Goal: Navigation & Orientation: Find specific page/section

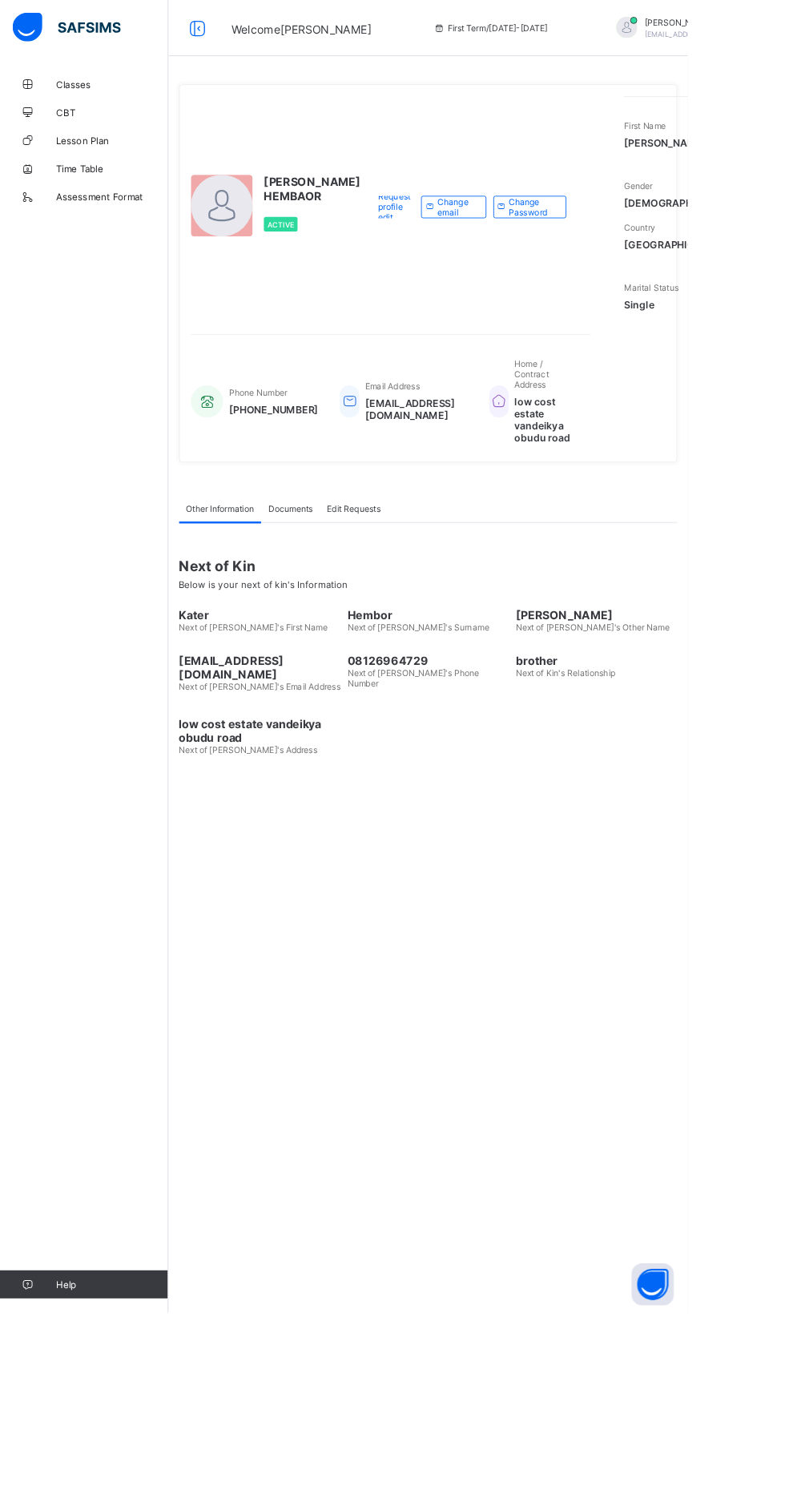
click at [77, 88] on link "Classes" at bounding box center [96, 96] width 192 height 32
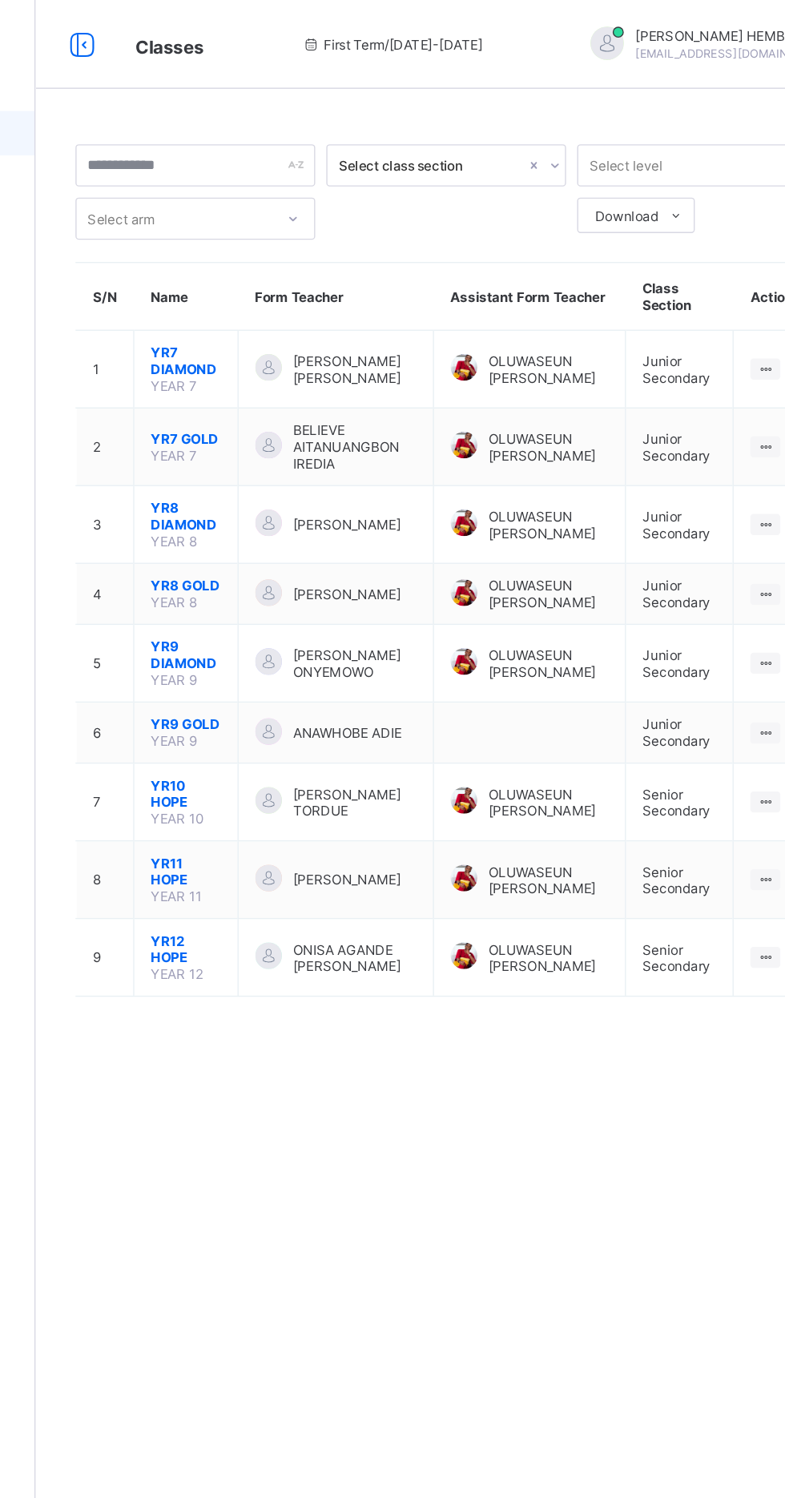
click at [279, 582] on span "YR10 HOPE" at bounding box center [300, 573] width 50 height 24
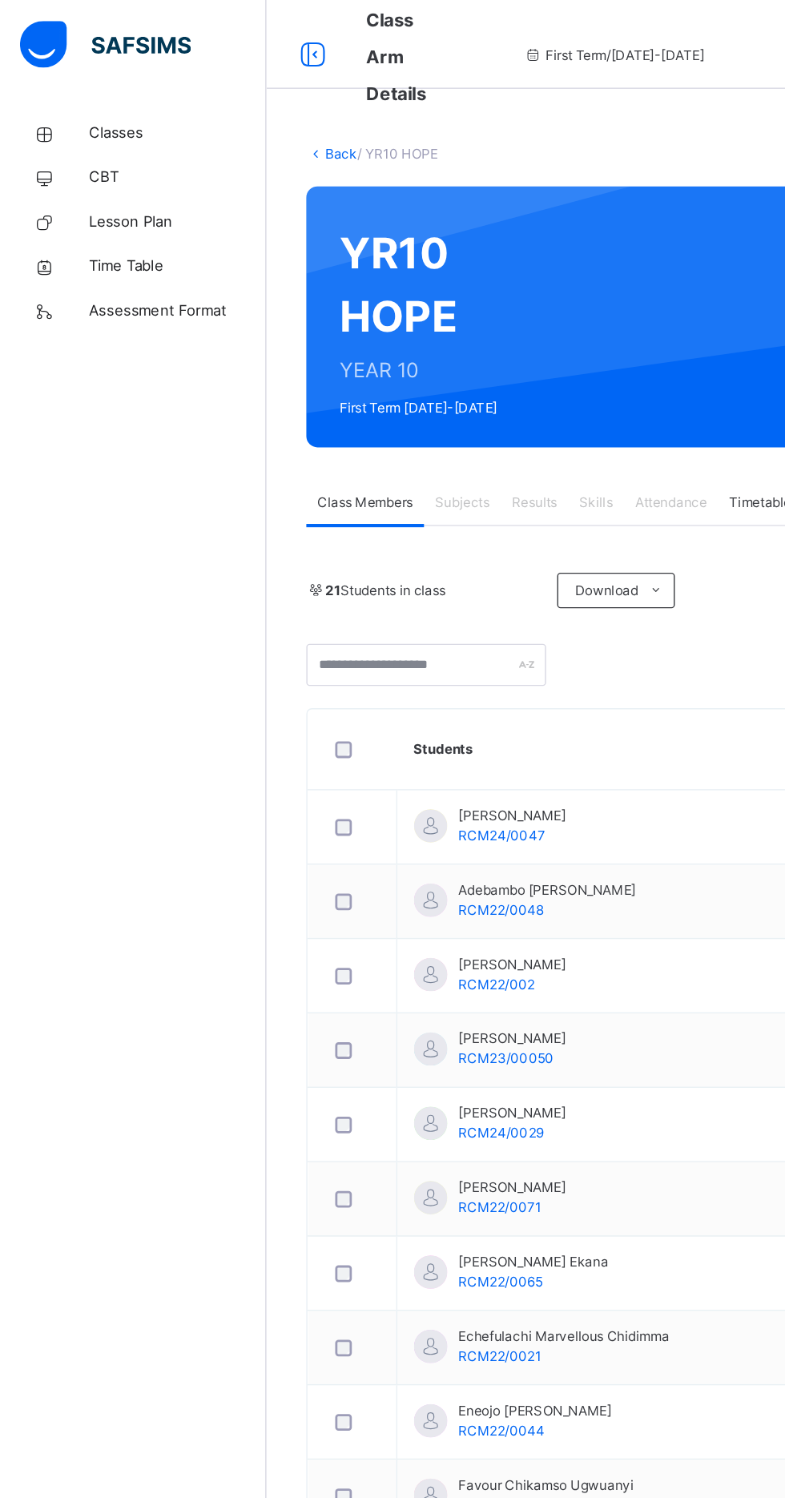
click at [66, 88] on span "Classes" at bounding box center [128, 96] width 128 height 16
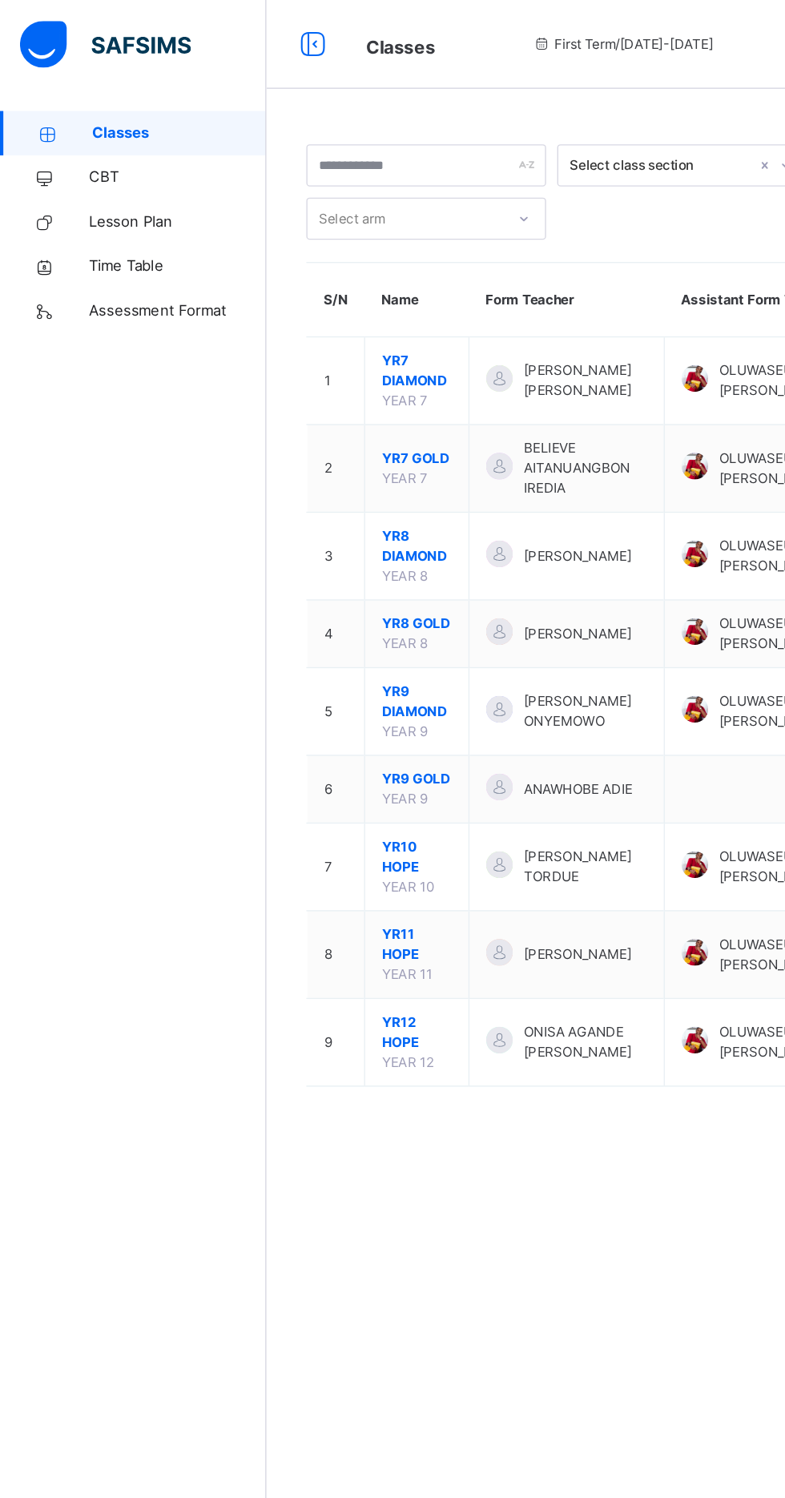
click at [302, 628] on span "YR10 HOPE" at bounding box center [300, 618] width 50 height 29
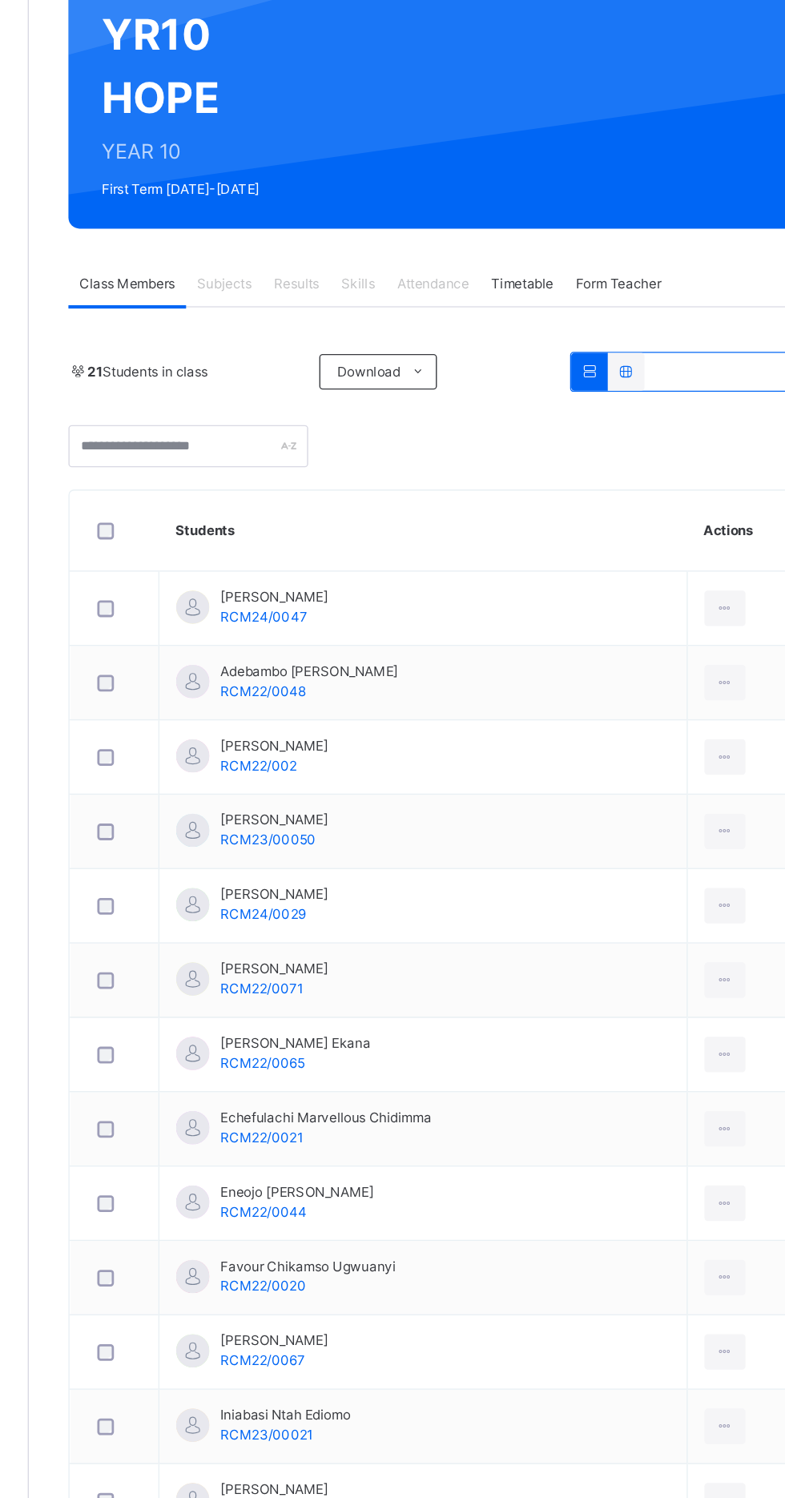
click at [688, 597] on icon at bounding box center [695, 596] width 14 height 14
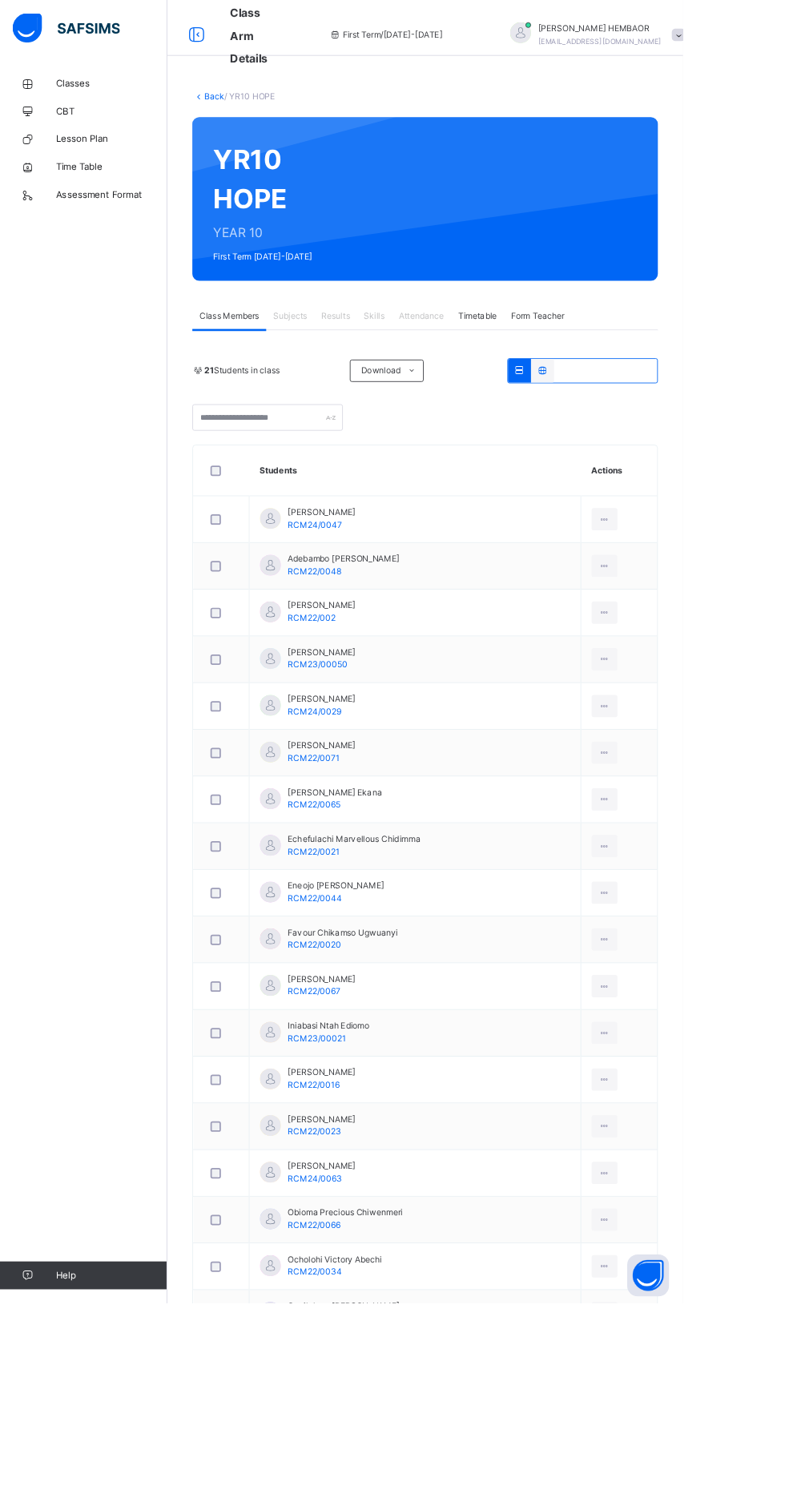
click at [78, 164] on span "Lesson Plan" at bounding box center [128, 160] width 128 height 16
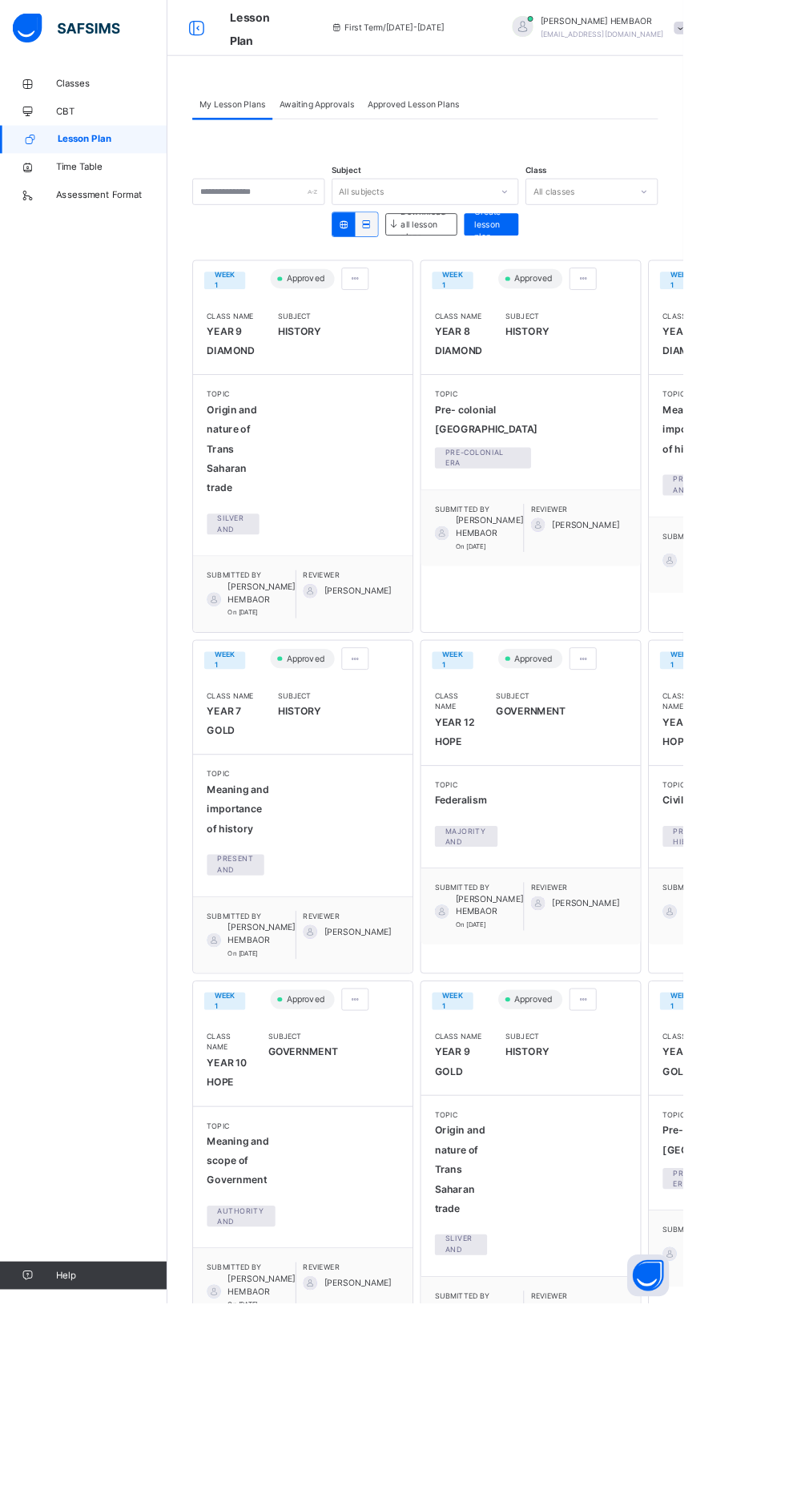
click at [75, 89] on span "Classes" at bounding box center [128, 96] width 128 height 16
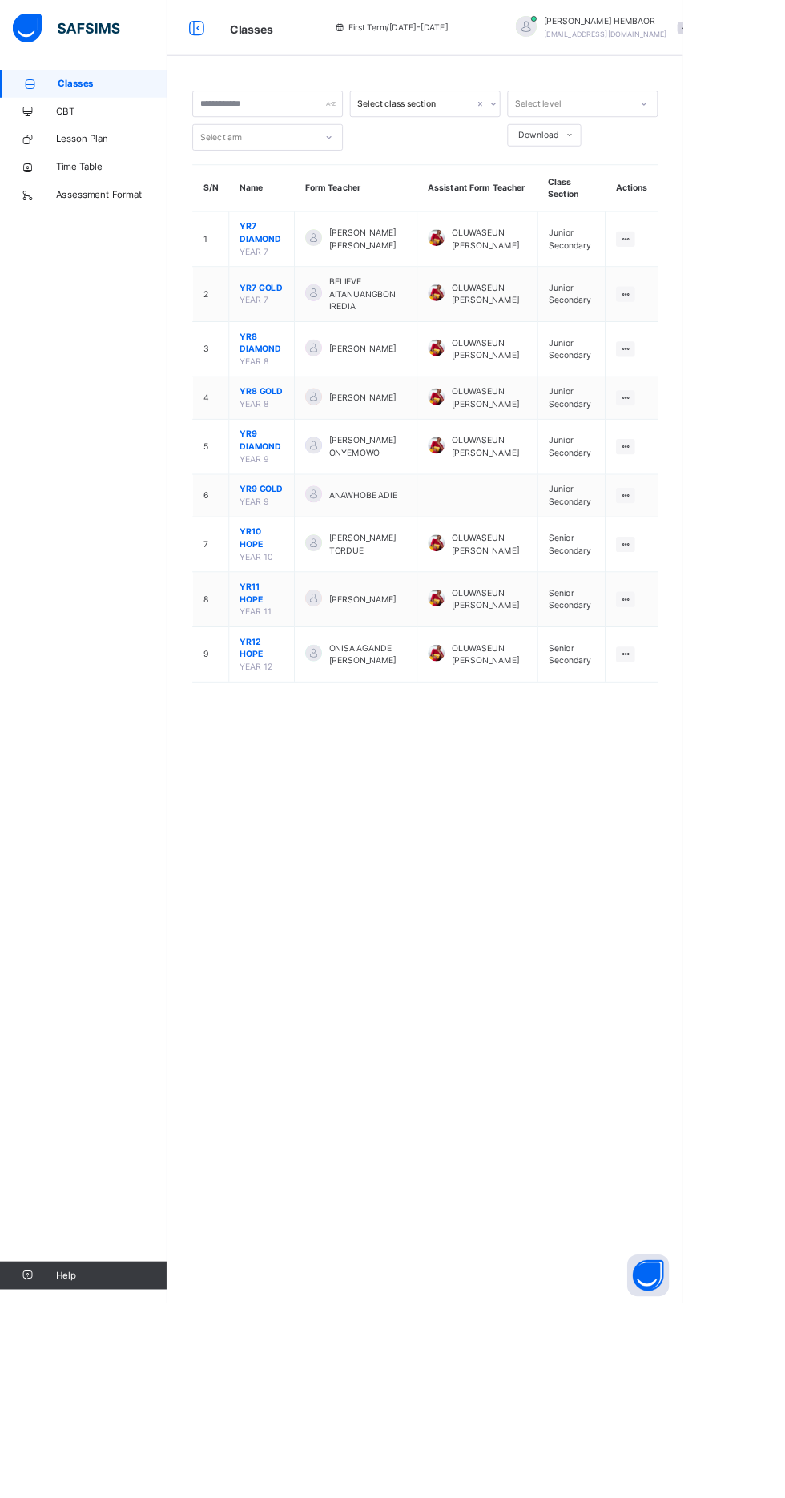
click at [284, 625] on span "YR10 HOPE" at bounding box center [300, 618] width 50 height 29
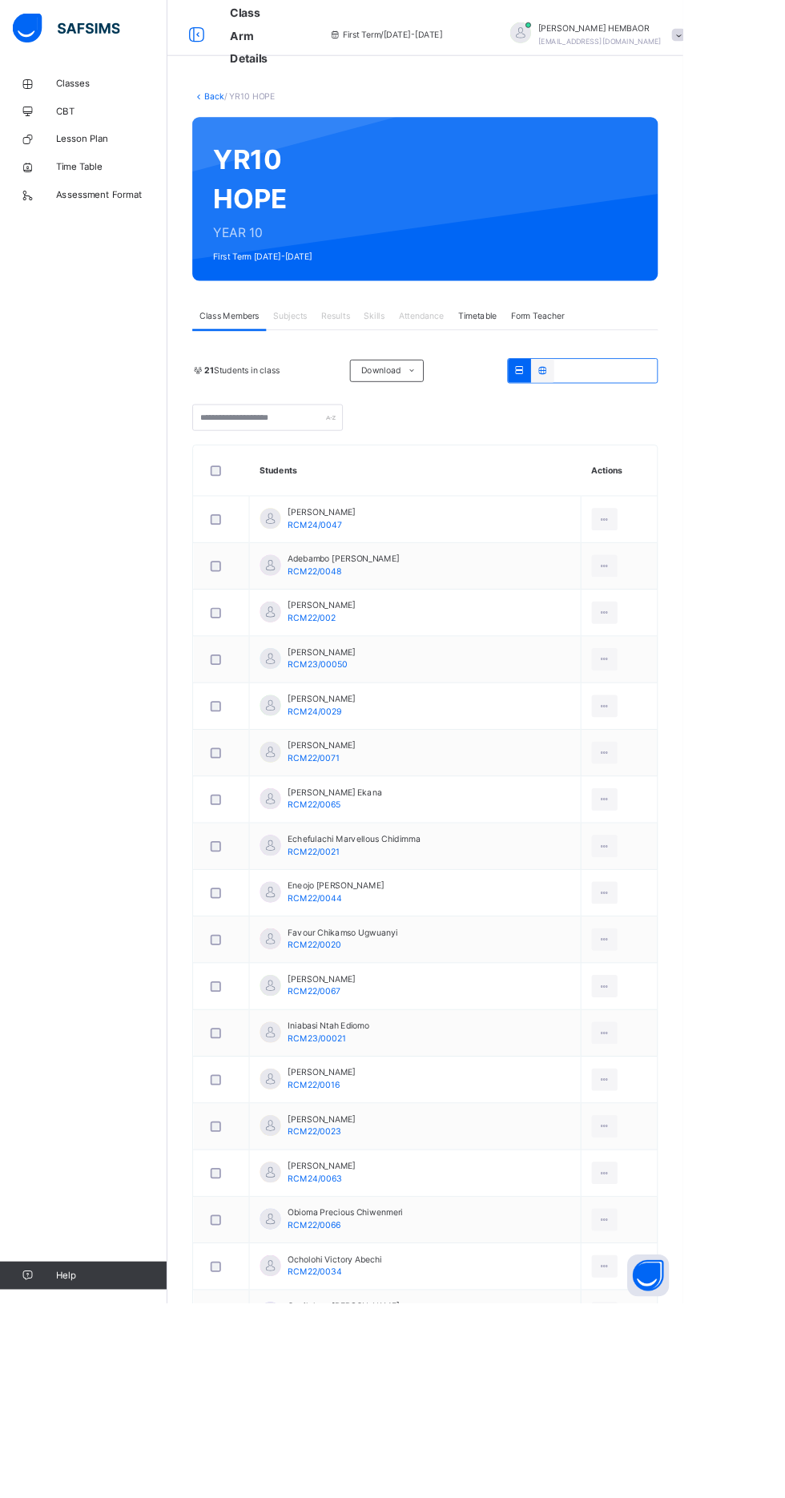
click at [484, 371] on div "Attendance" at bounding box center [484, 363] width 68 height 32
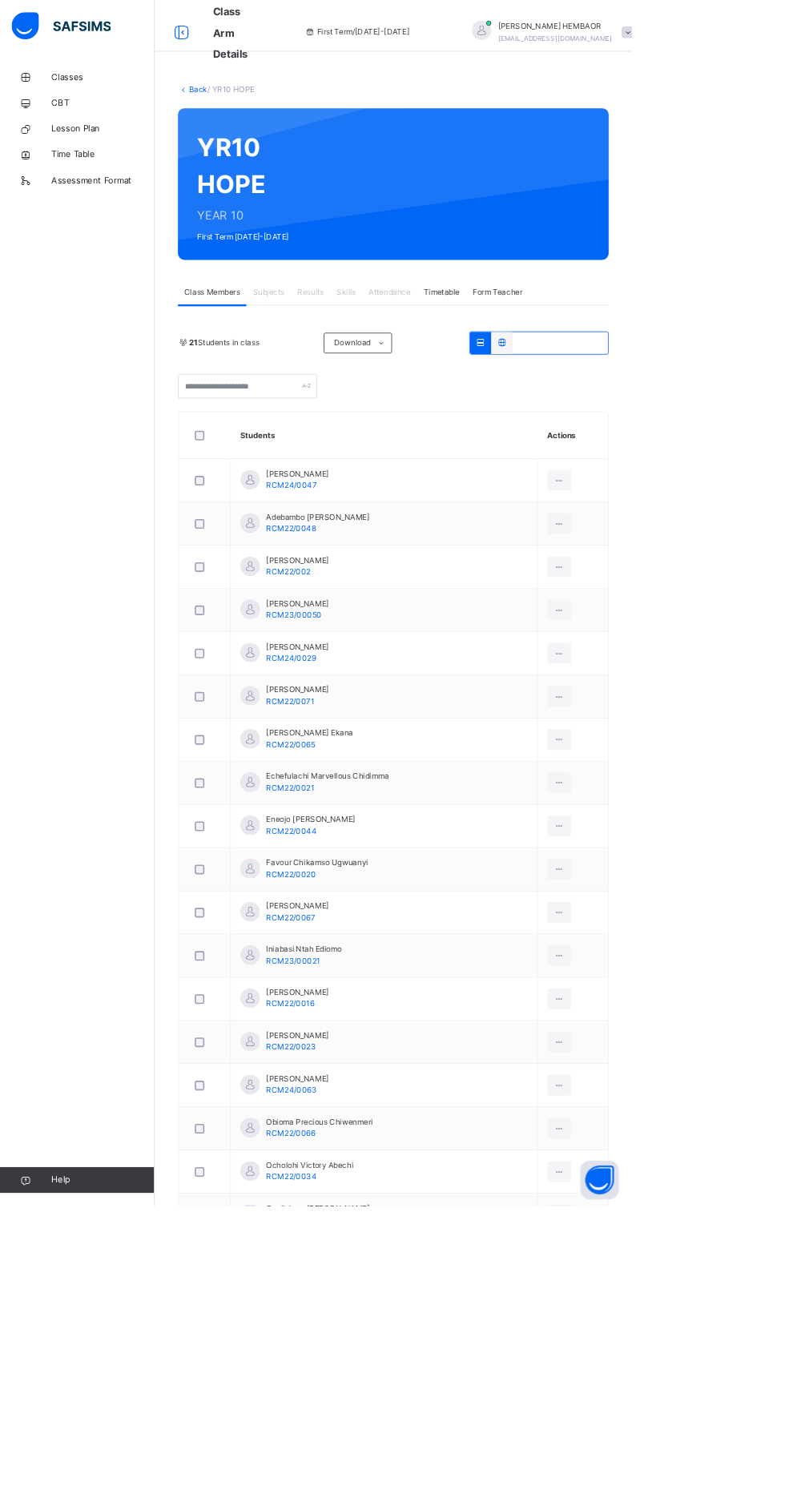
click at [74, 85] on link "Classes" at bounding box center [96, 96] width 192 height 32
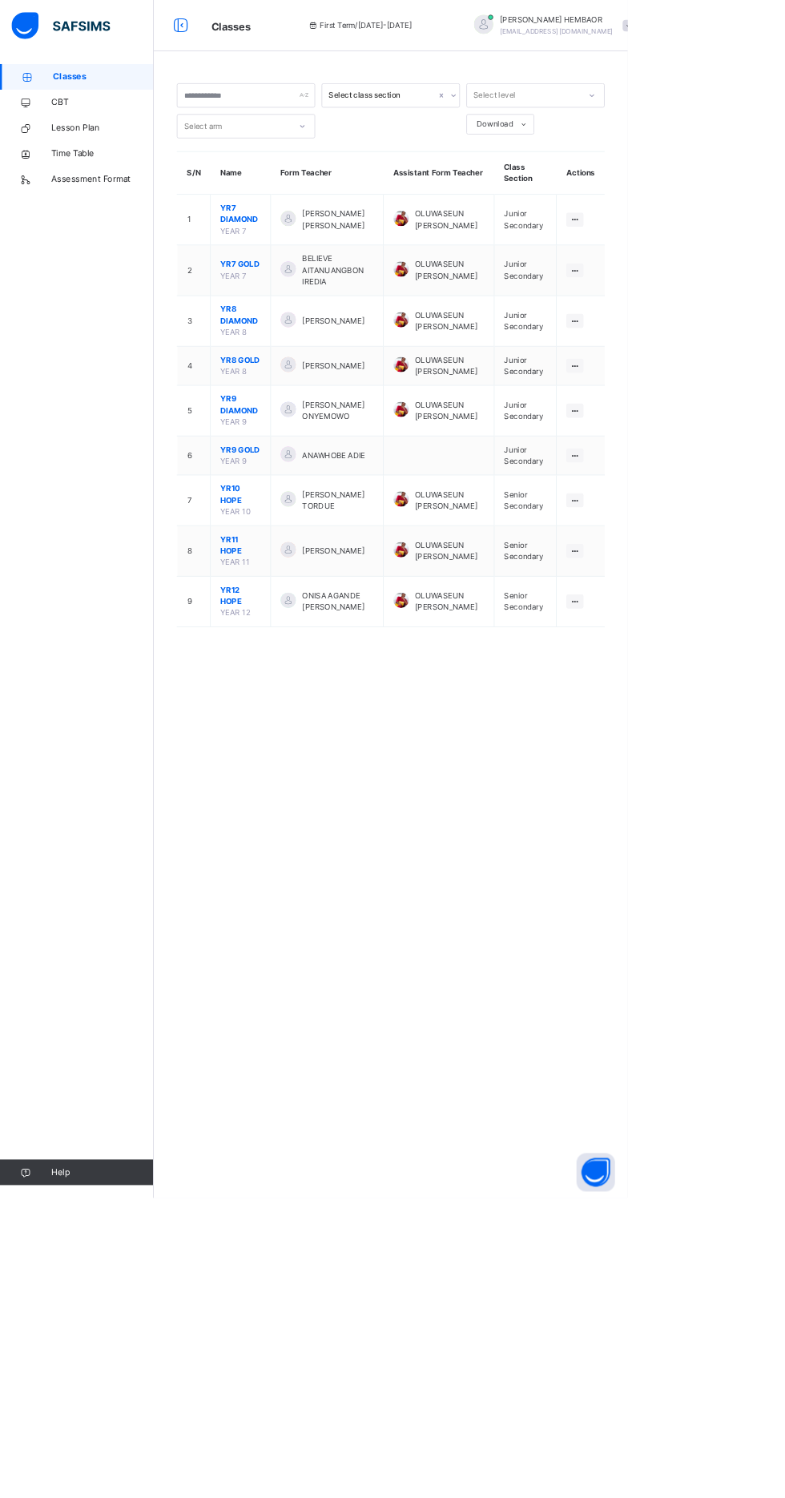
click at [84, 158] on span "Lesson Plan" at bounding box center [128, 160] width 128 height 16
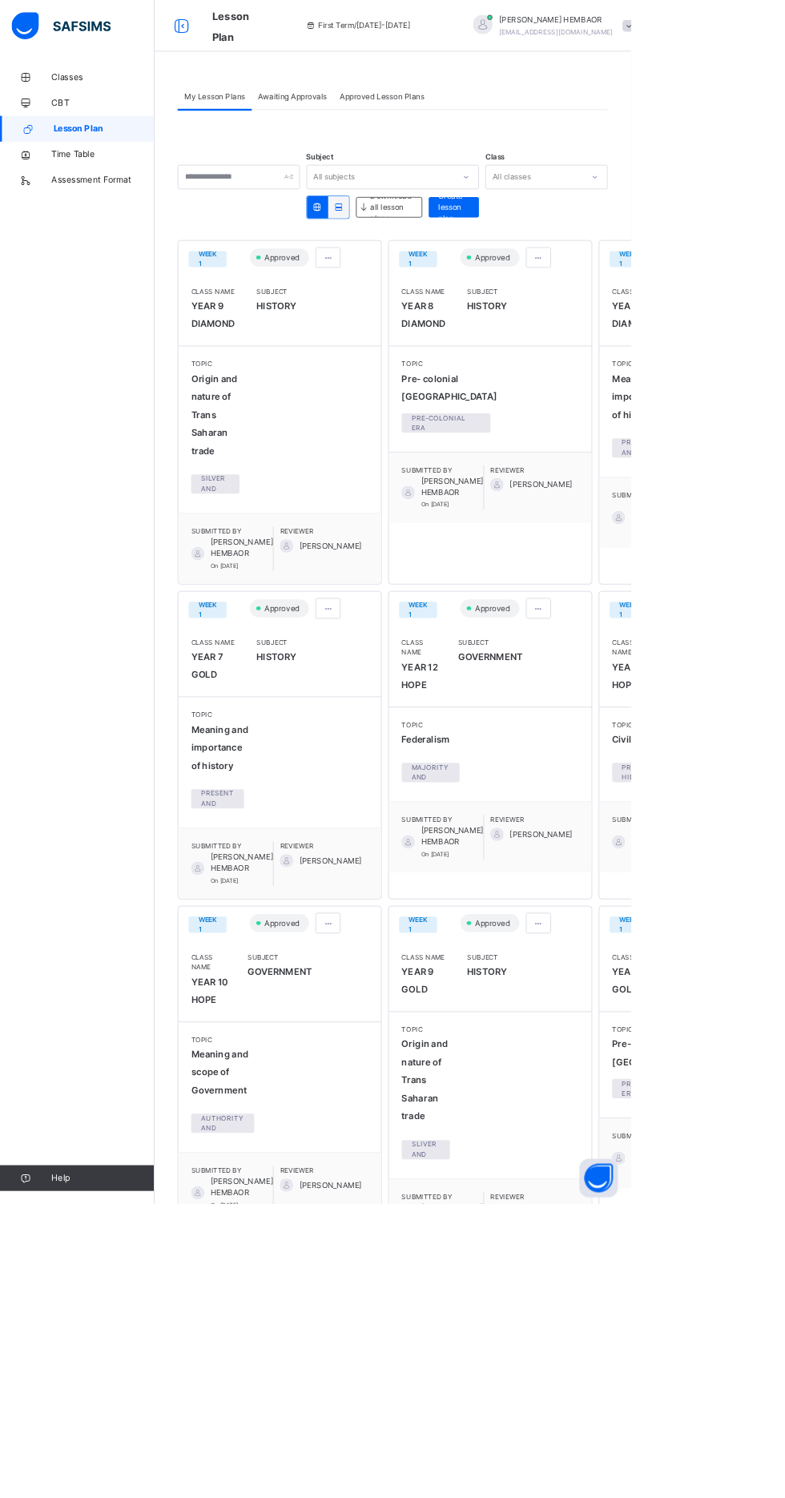
click at [92, 98] on span "Classes" at bounding box center [128, 96] width 128 height 16
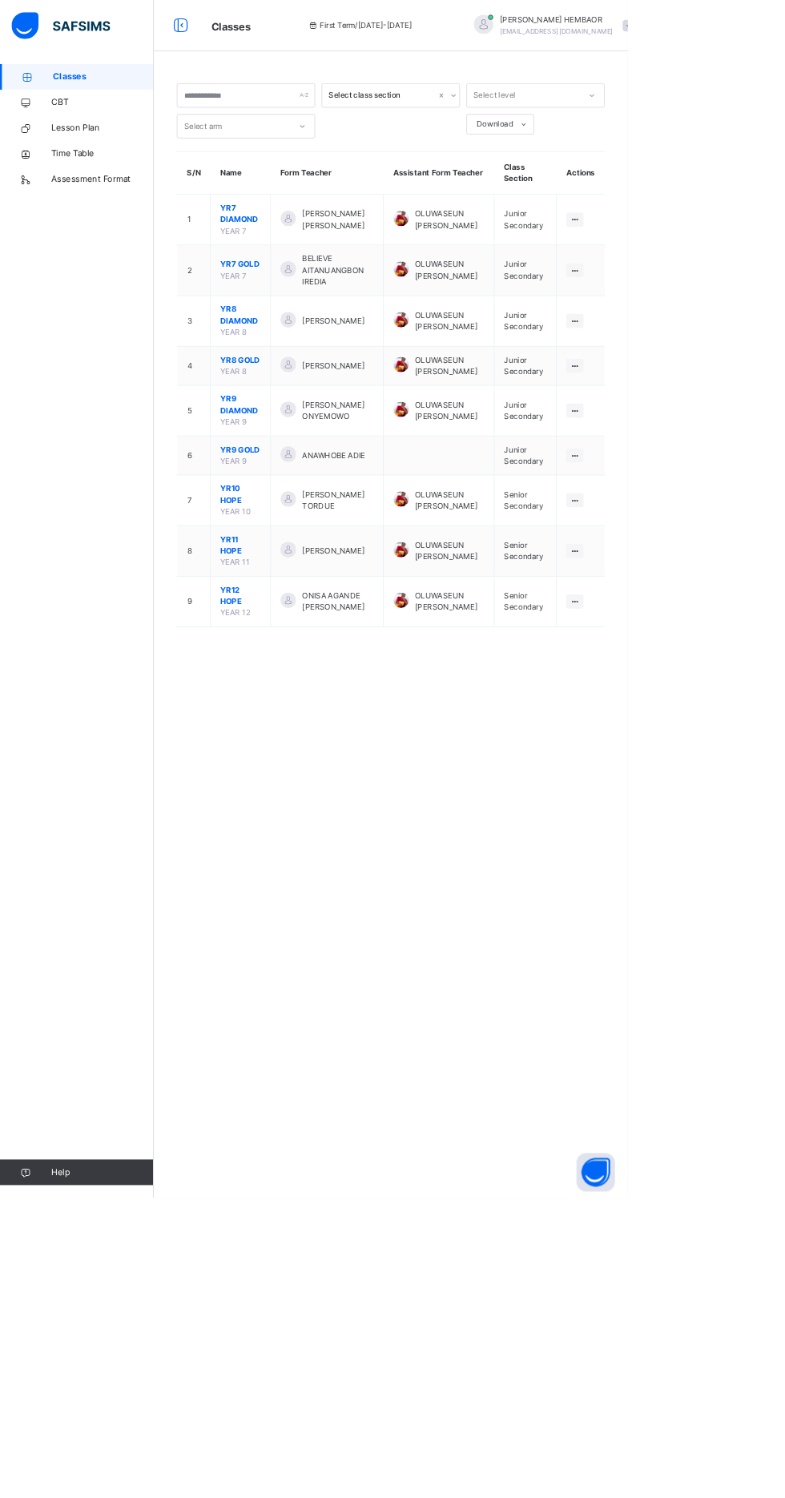
click at [286, 633] on span "YR10 HOPE" at bounding box center [300, 618] width 50 height 29
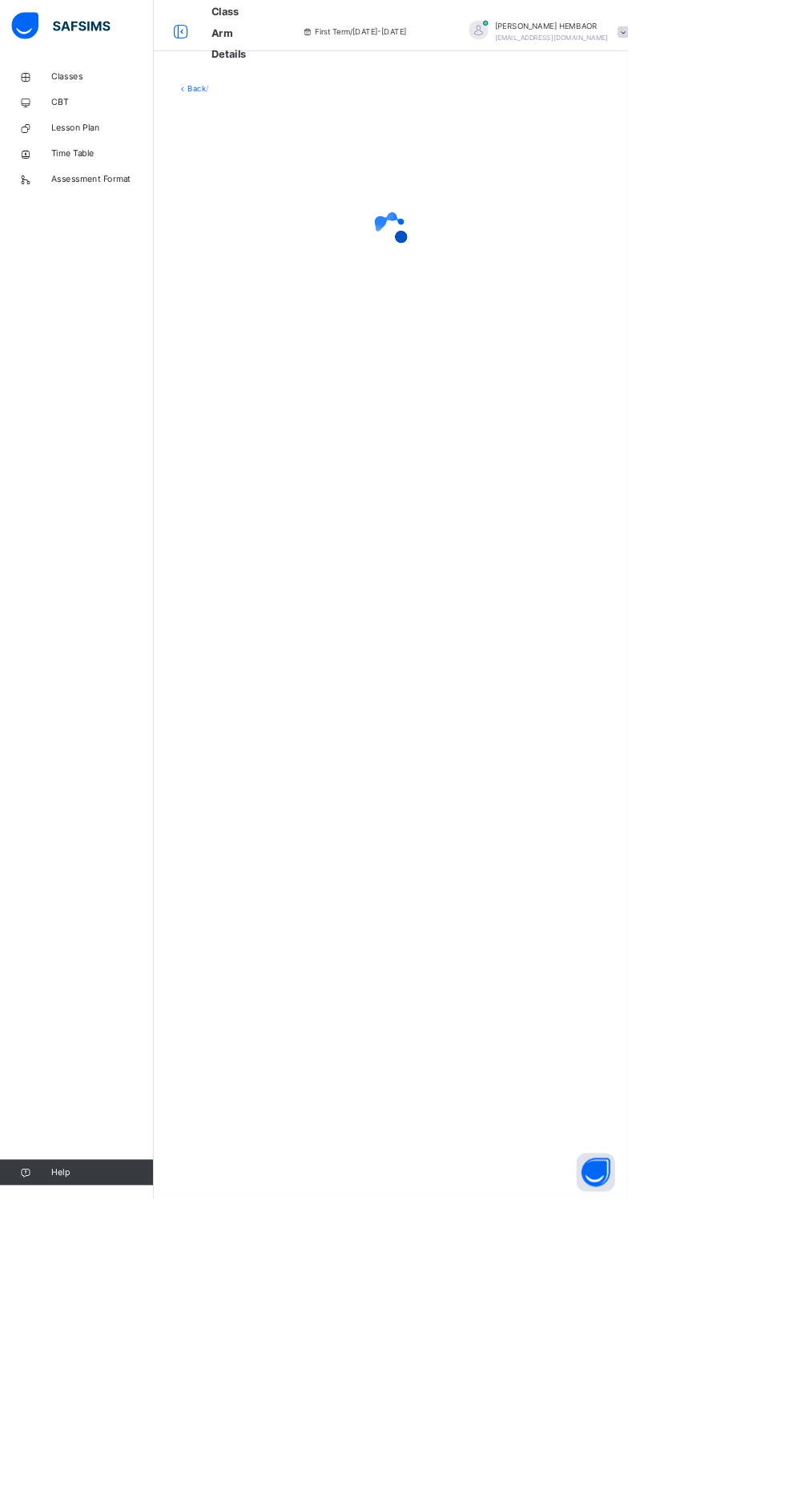
click at [276, 627] on div "Back /" at bounding box center [488, 749] width 593 height 1498
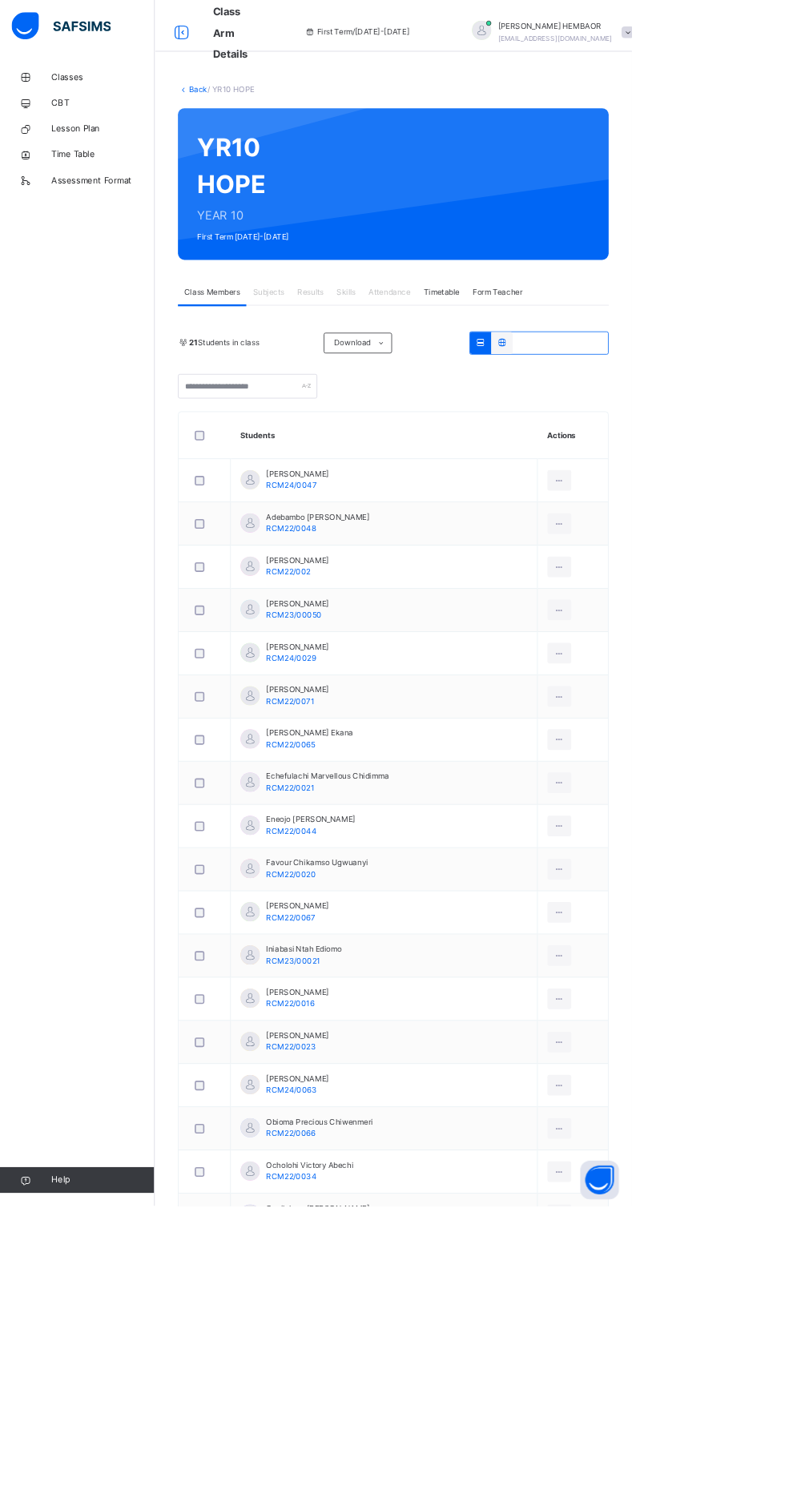
click at [83, 95] on span "Classes" at bounding box center [128, 96] width 128 height 16
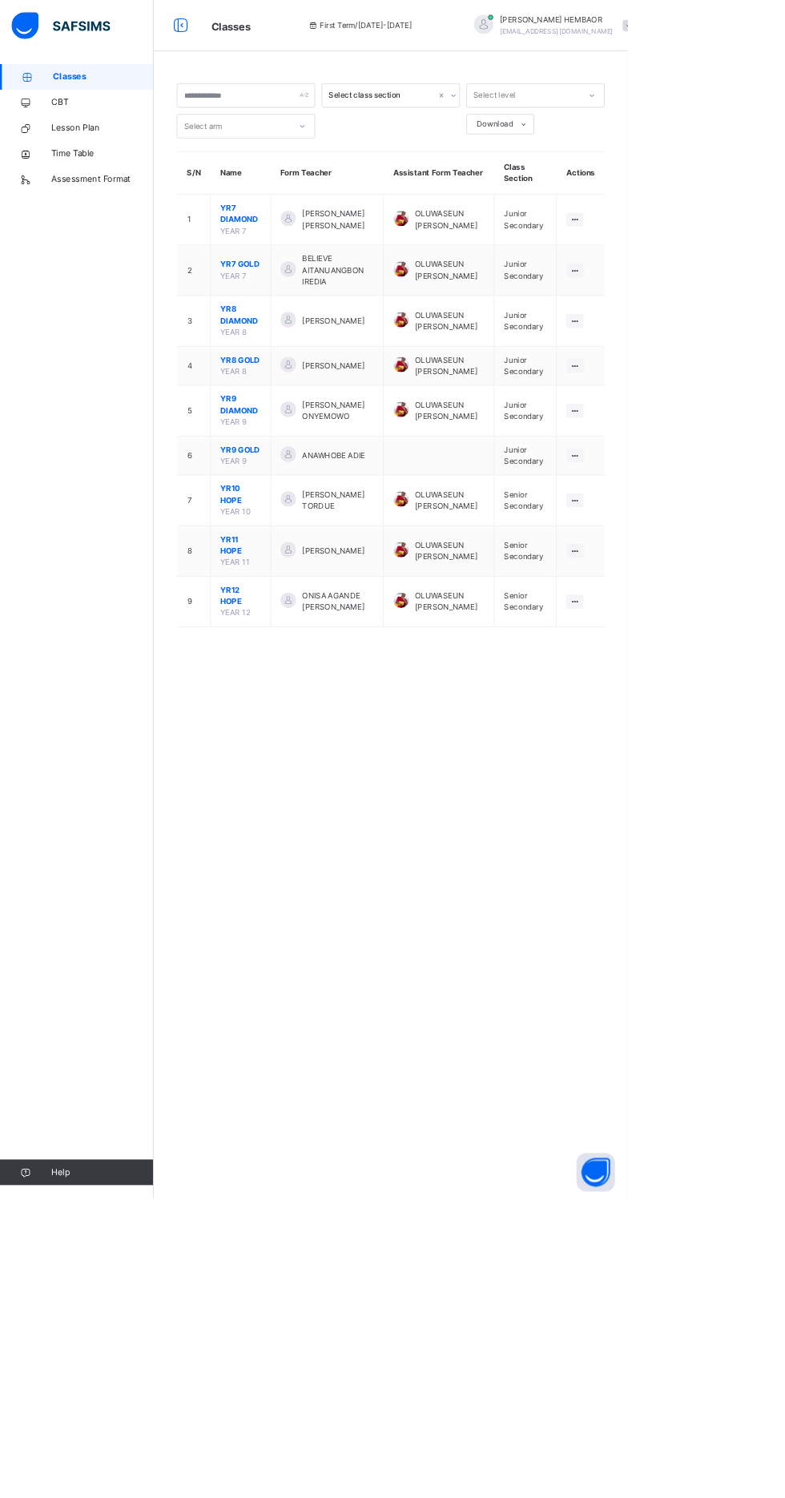
click at [287, 625] on span "YR10 HOPE" at bounding box center [300, 618] width 50 height 29
